Goal: Task Accomplishment & Management: Manage account settings

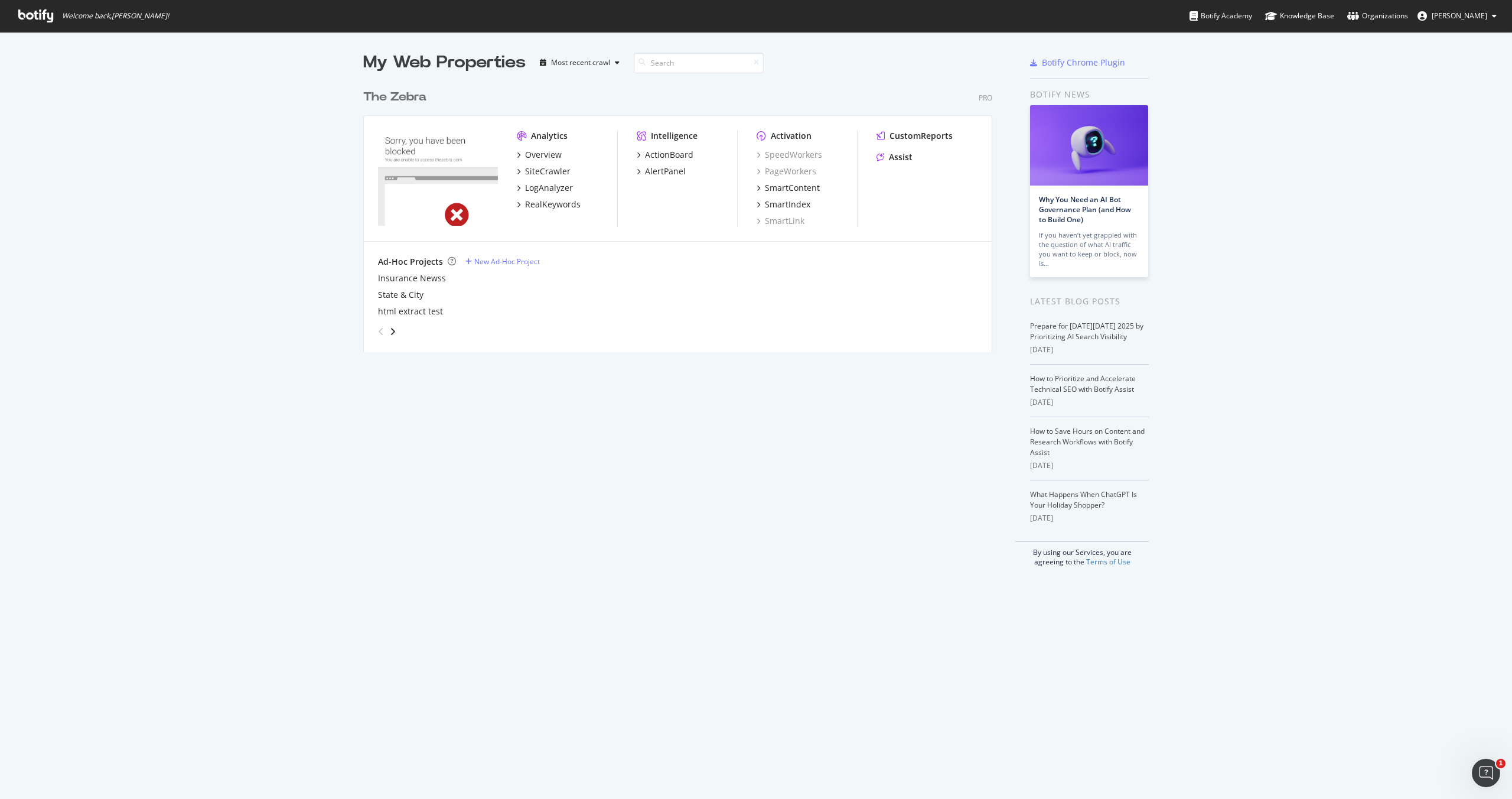
scroll to position [799, 1512]
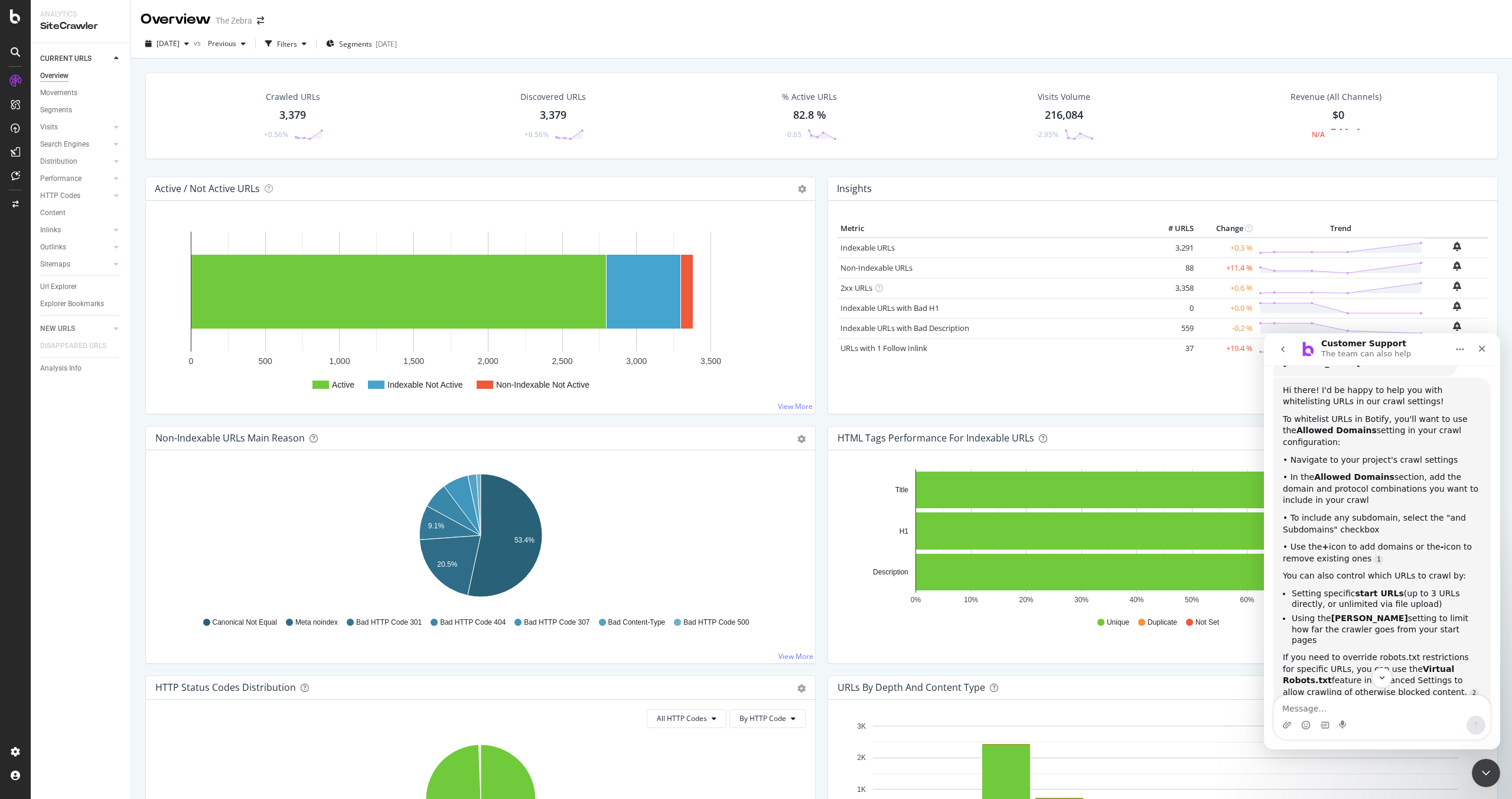
scroll to position [158, 0]
drag, startPoint x: 1288, startPoint y: 459, endPoint x: 1402, endPoint y: 486, distance: 117.2
click at [1403, 486] on div "• In the Allowed Domains section, add the domain and protocol combinations you …" at bounding box center [1382, 487] width 199 height 35
click at [1402, 486] on div "• In the Allowed Domains section, add the domain and protocol combinations you …" at bounding box center [1382, 487] width 199 height 35
click at [16, 752] on icon at bounding box center [16, 752] width 12 height 12
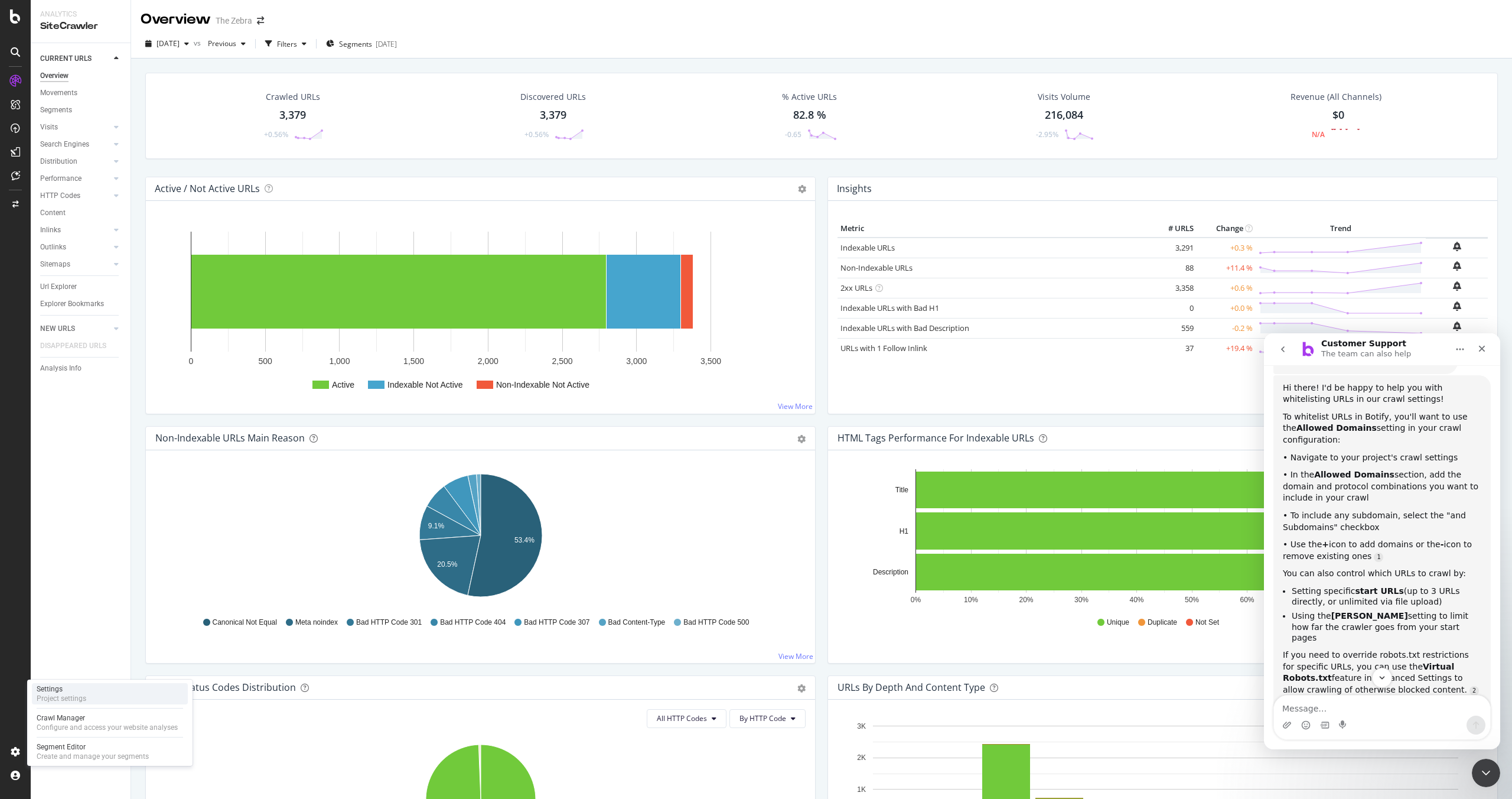
click at [61, 693] on div "Settings" at bounding box center [61, 689] width 50 height 10
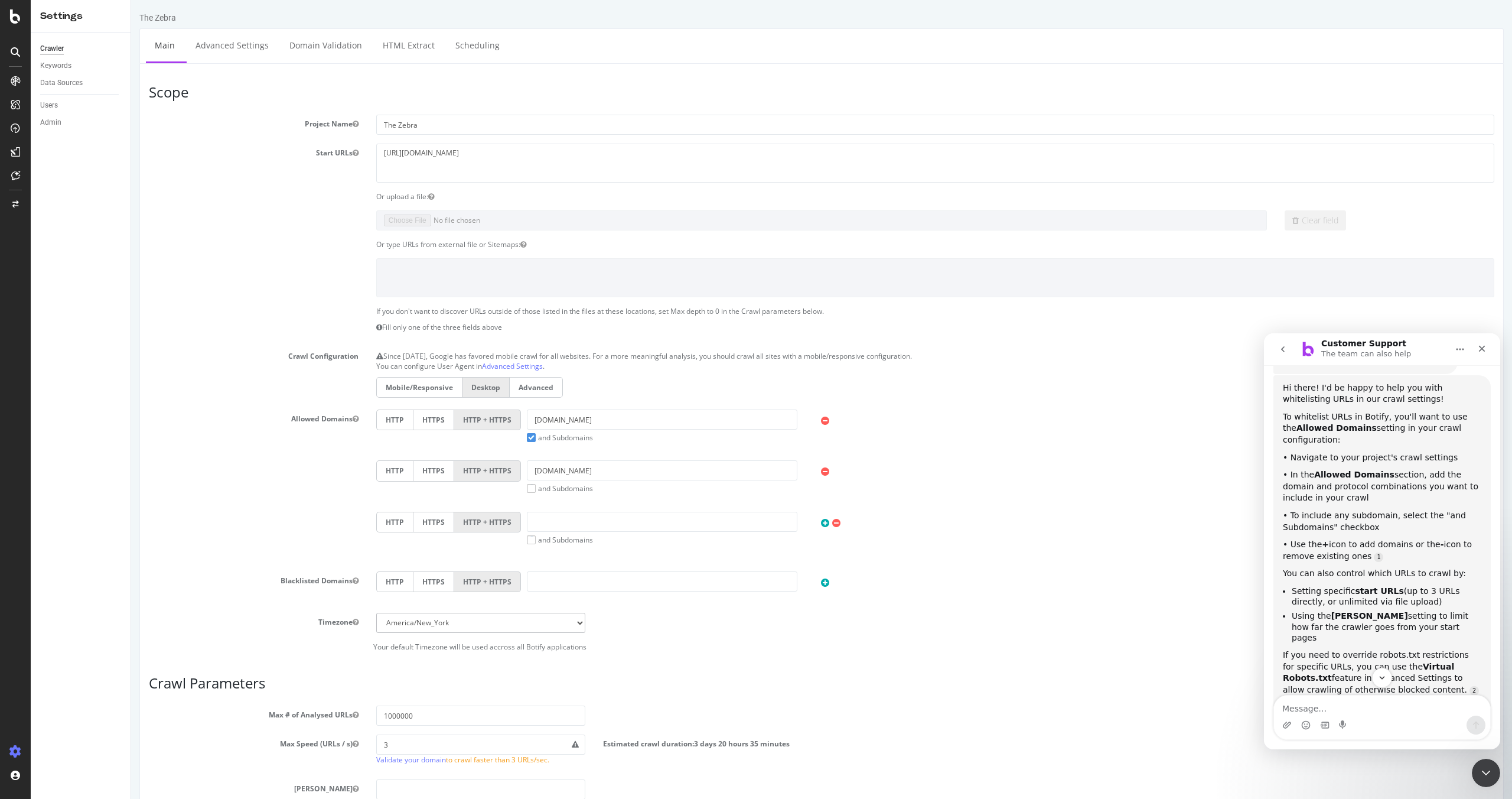
scroll to position [161, 0]
click at [293, 47] on link "Domain Validation" at bounding box center [326, 45] width 91 height 32
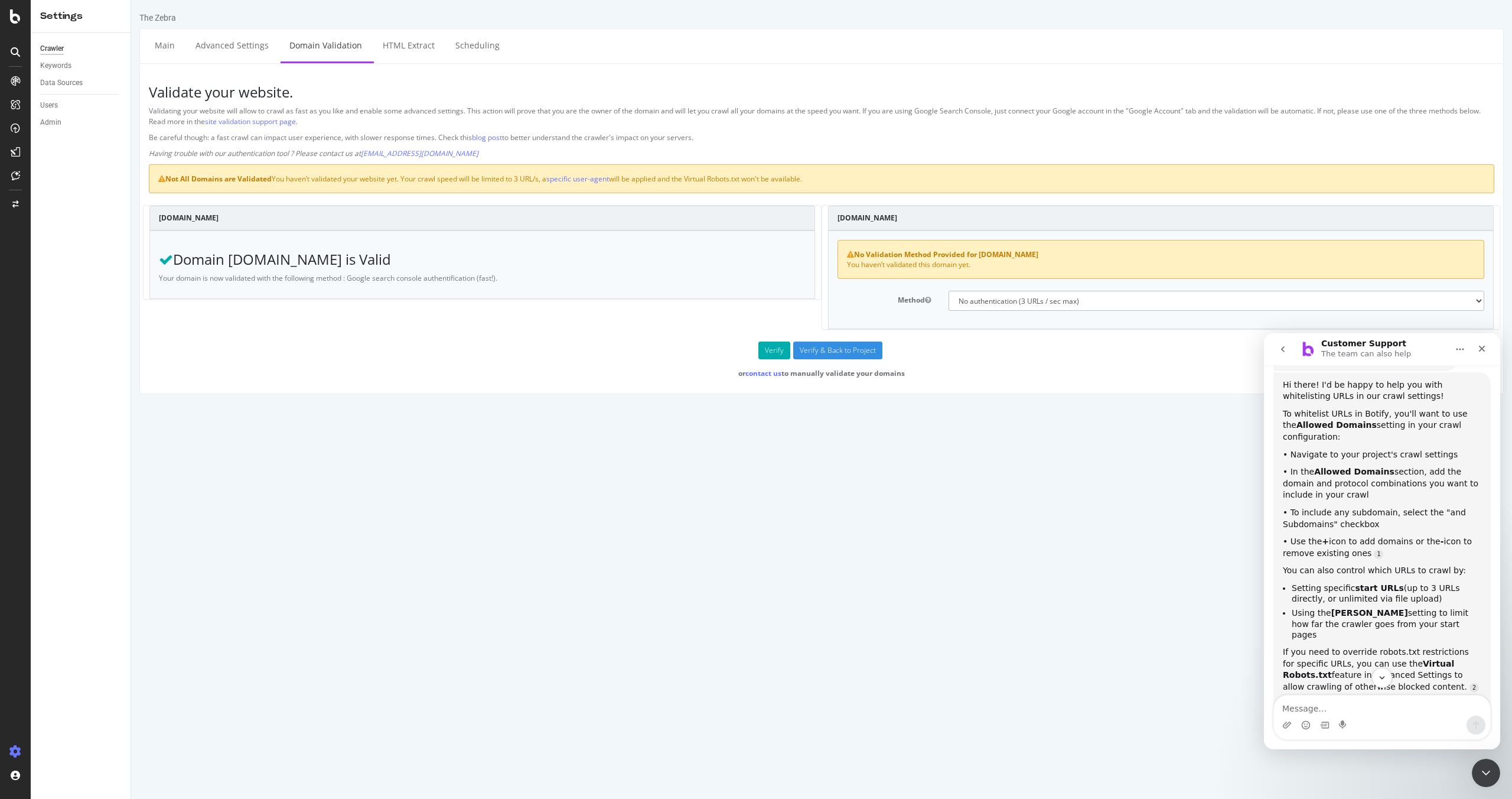
click at [1019, 300] on select "No authentication (3 URLs / sec max) DNS Text field (fast!) File's at site root…" at bounding box center [1217, 300] width 536 height 20
select select "5"
click at [949, 291] on select "No authentication (3 URLs / sec max) DNS Text field (fast!) File's at site root…" at bounding box center [1217, 300] width 536 height 20
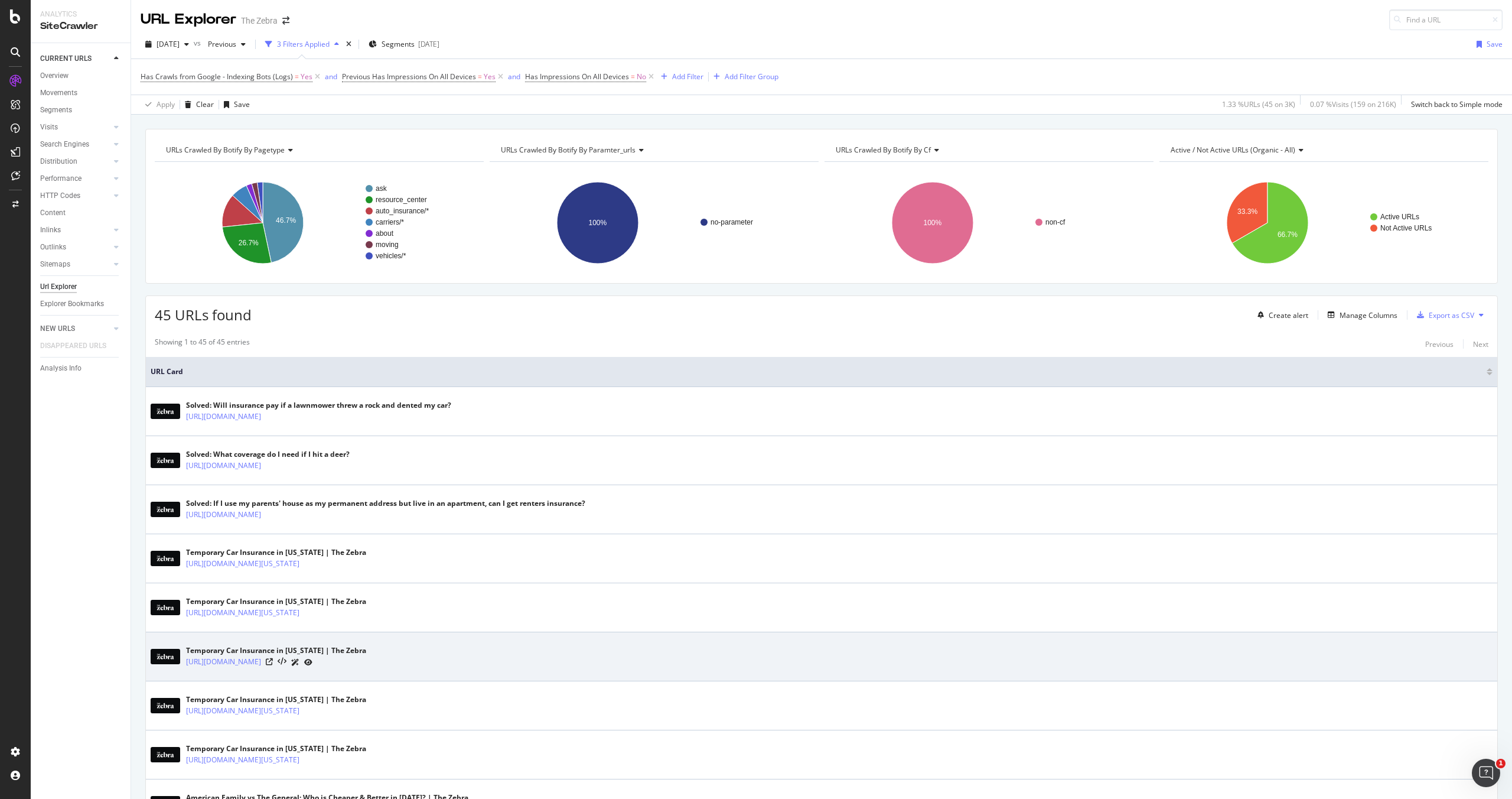
scroll to position [82, 0]
